Goal: Check status: Check status

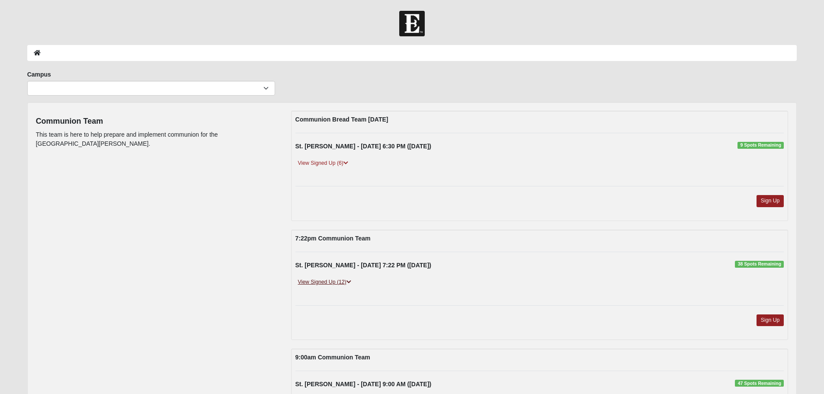
click at [330, 282] on link "View Signed Up (12)" at bounding box center [324, 282] width 58 height 9
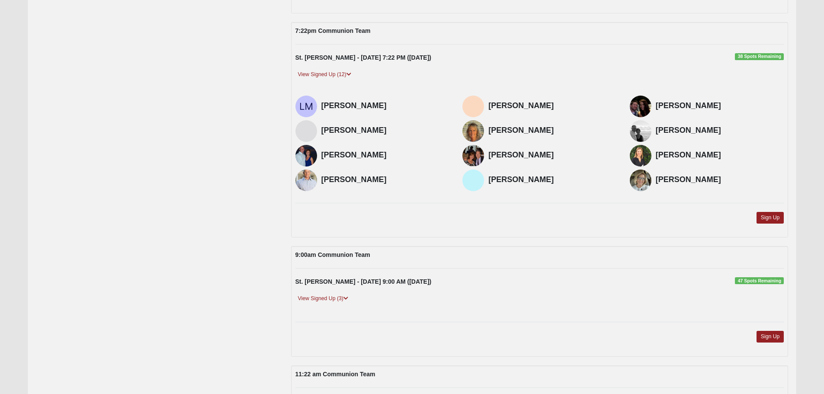
scroll to position [216, 0]
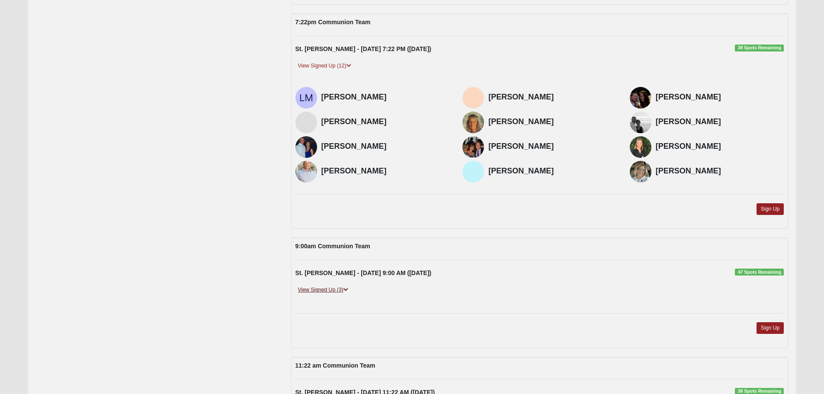
click at [344, 289] on link "View Signed Up (3)" at bounding box center [322, 289] width 55 height 9
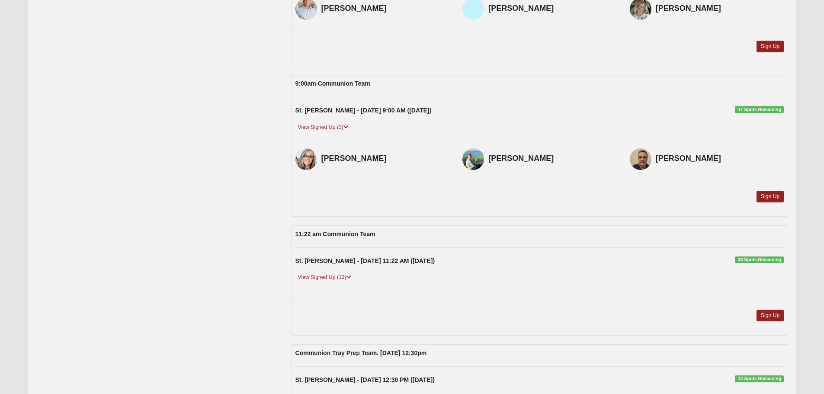
scroll to position [389, 0]
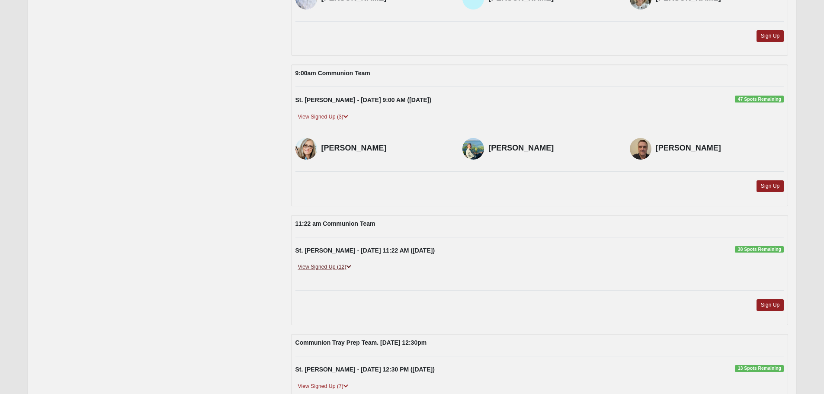
click at [343, 264] on link "View Signed Up (12)" at bounding box center [324, 267] width 58 height 9
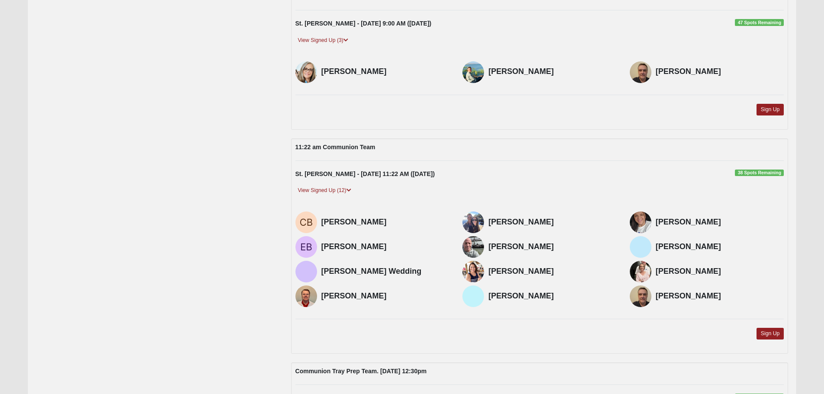
scroll to position [593, 0]
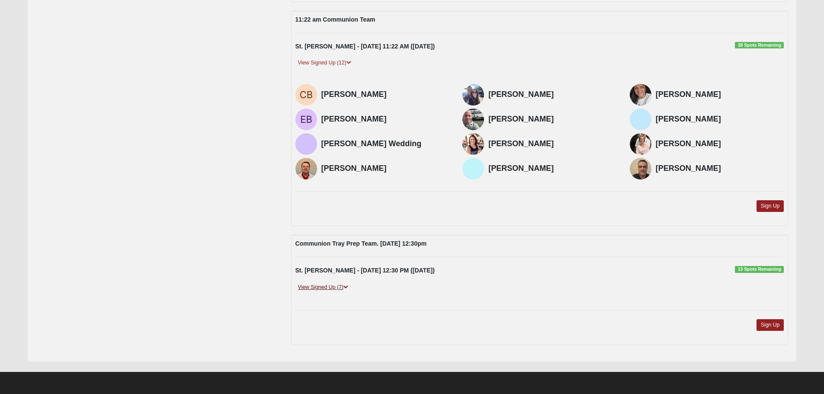
click at [330, 286] on link "View Signed Up (7)" at bounding box center [322, 287] width 55 height 9
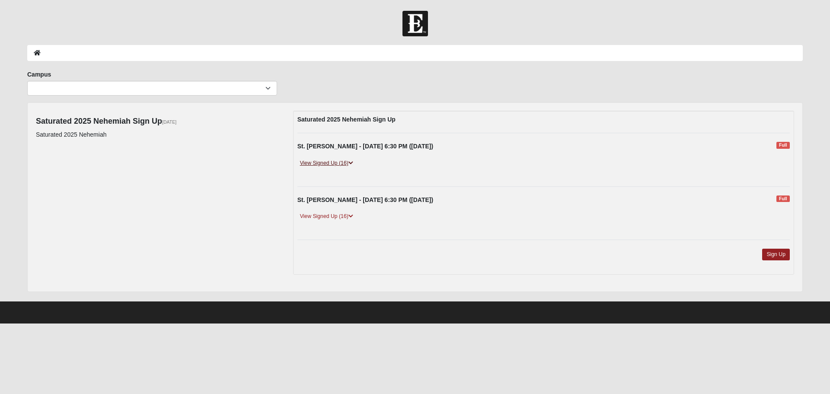
click at [333, 161] on link "View Signed Up (16)" at bounding box center [327, 163] width 58 height 9
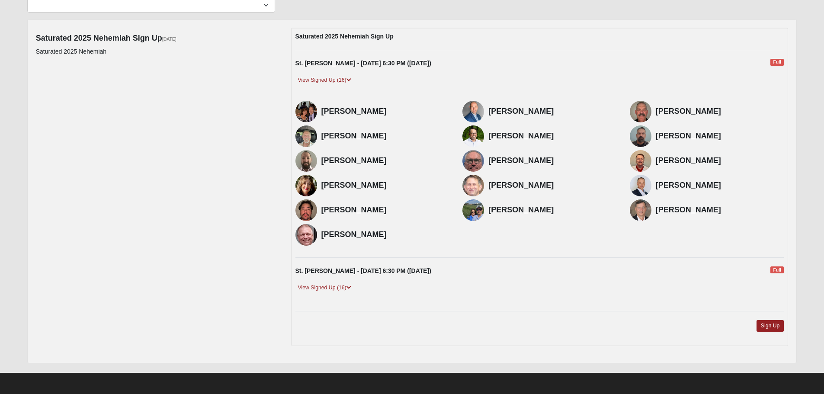
scroll to position [84, 0]
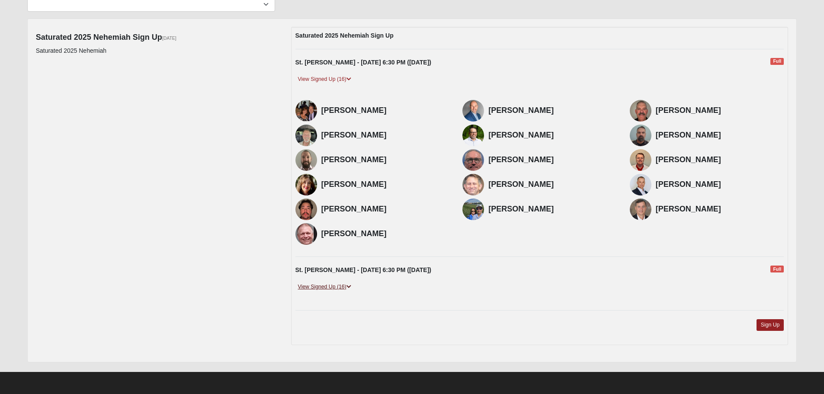
click at [341, 285] on link "View Signed Up (16)" at bounding box center [324, 286] width 58 height 9
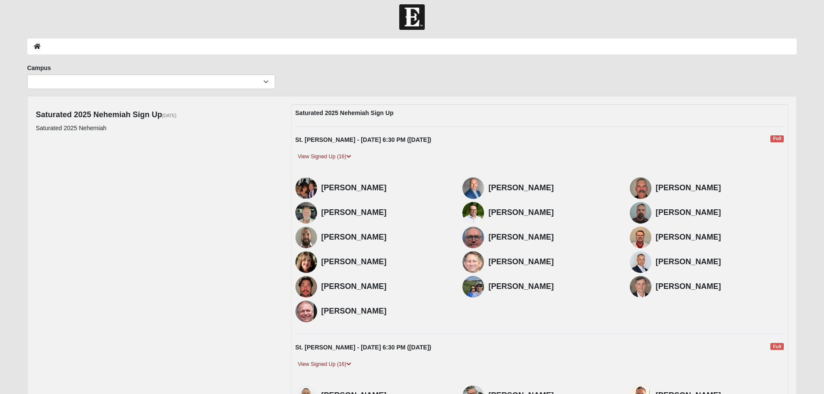
scroll to position [0, 0]
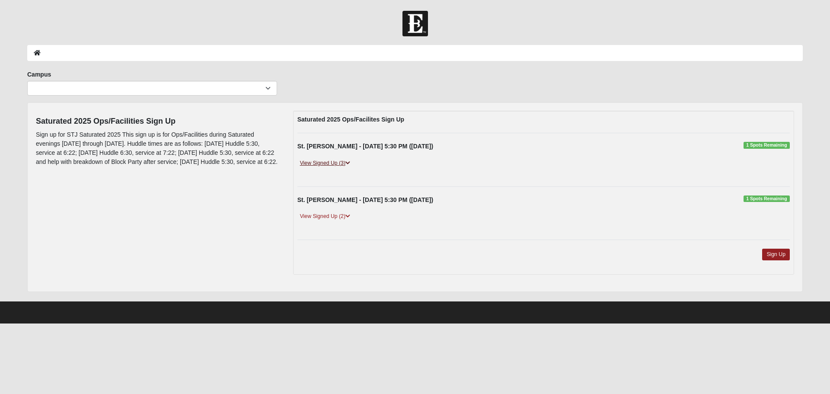
click at [334, 162] on link "View Signed Up (3)" at bounding box center [325, 163] width 55 height 9
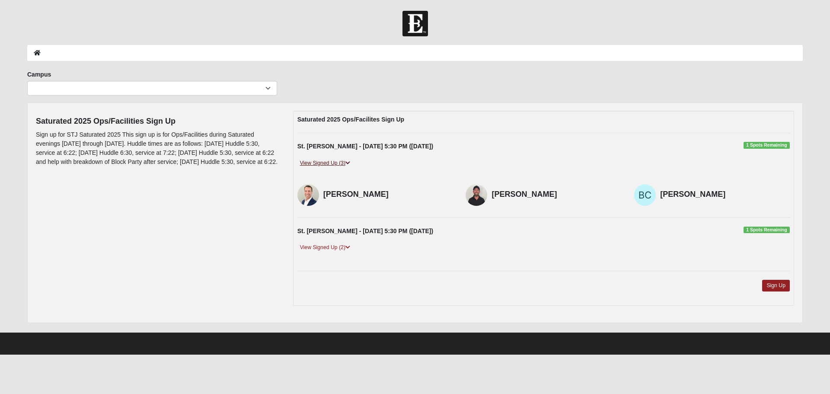
click at [334, 162] on link "View Signed Up (3)" at bounding box center [325, 163] width 55 height 9
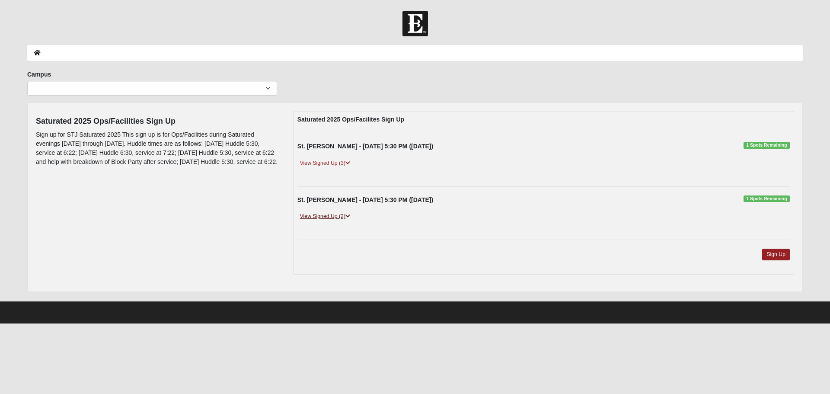
click at [326, 214] on link "View Signed Up (2)" at bounding box center [325, 216] width 55 height 9
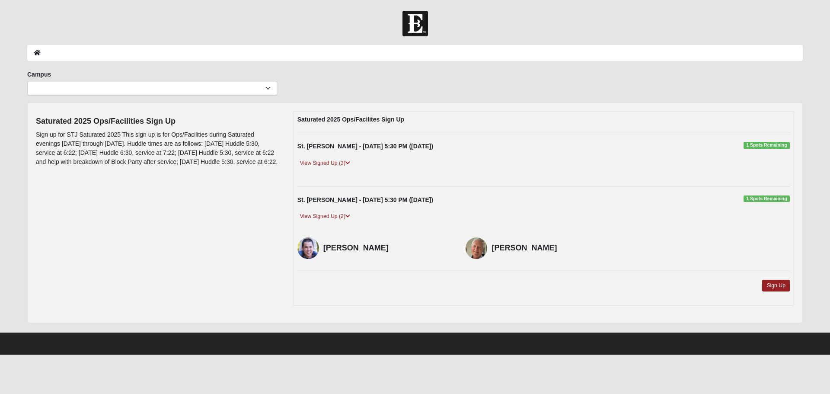
click at [304, 77] on div "Campus [GEOGRAPHIC_DATA] Eleven22 Online [PERSON_NAME][GEOGRAPHIC_DATA] Jesup M…" at bounding box center [415, 86] width 789 height 32
